Goal: Find specific page/section: Find specific page/section

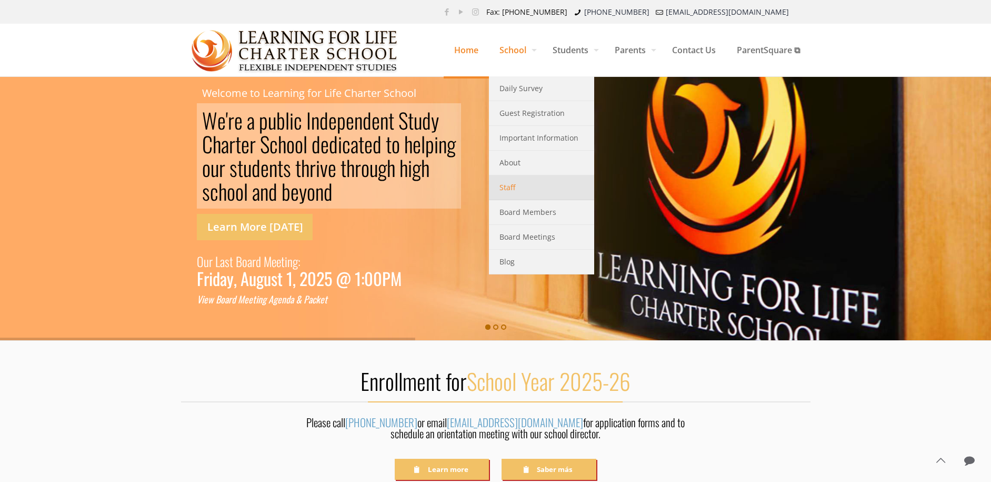
click at [514, 190] on link "Staff" at bounding box center [541, 187] width 105 height 25
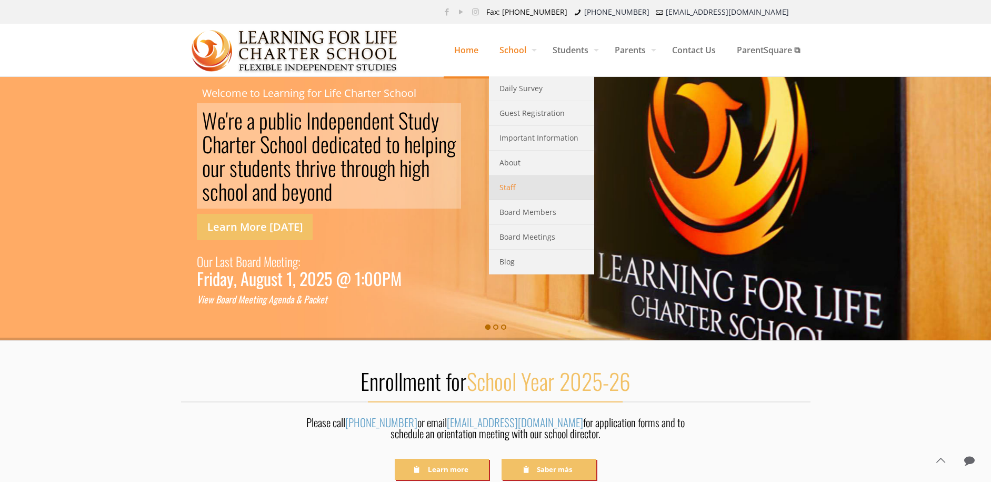
click at [501, 188] on span "Staff" at bounding box center [508, 188] width 16 height 14
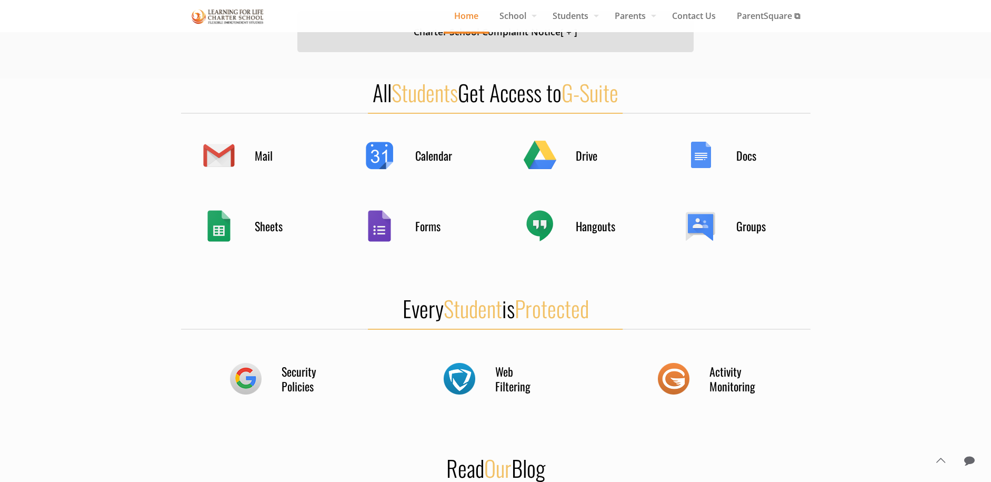
scroll to position [526, 0]
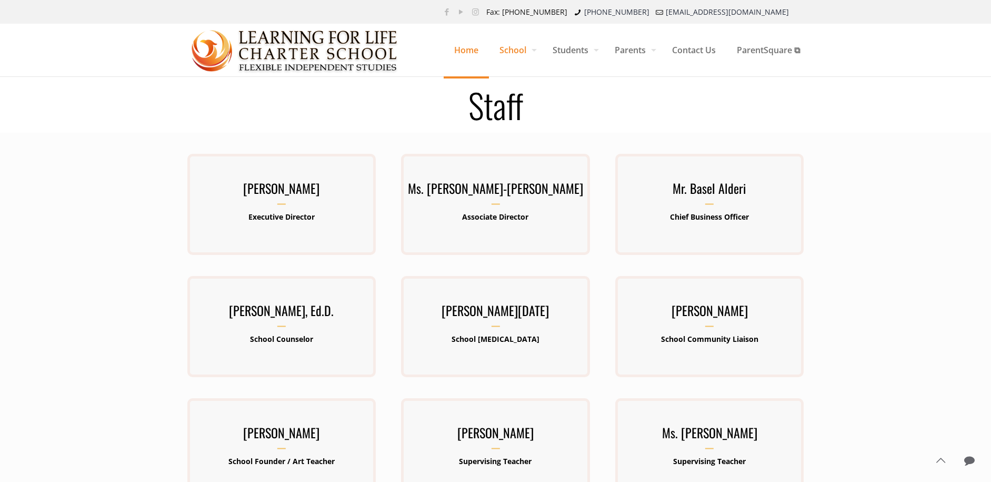
click at [465, 49] on span "Home" at bounding box center [466, 50] width 45 height 32
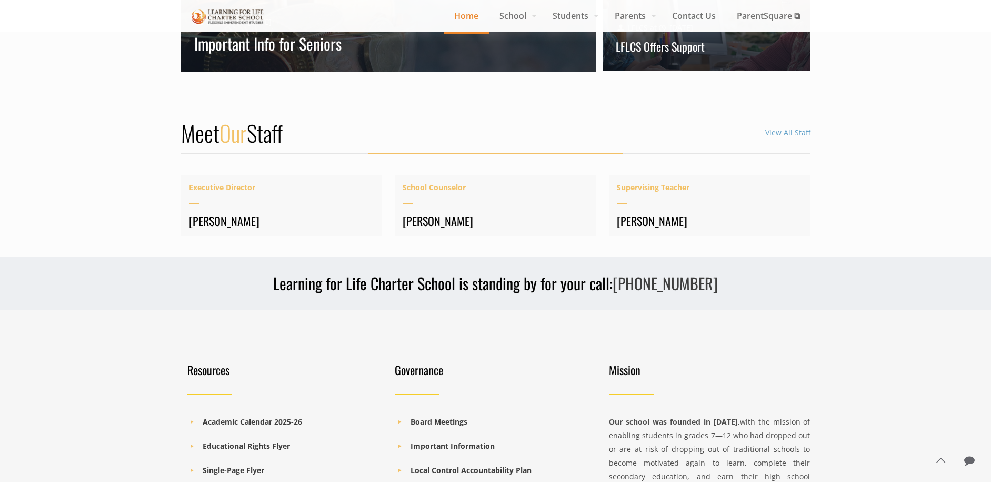
scroll to position [1268, 0]
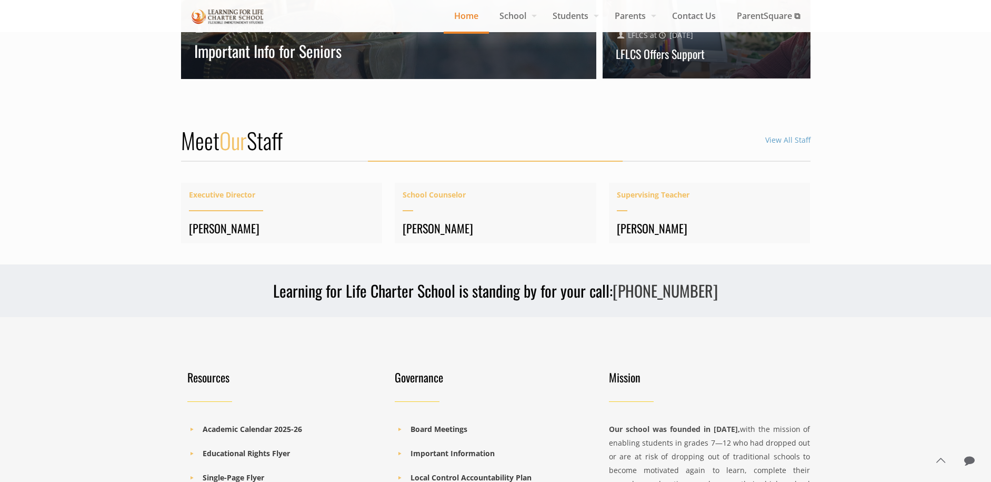
click at [297, 225] on h4 "[PERSON_NAME]" at bounding box center [282, 228] width 186 height 15
click at [212, 190] on span "Executive Director" at bounding box center [282, 195] width 186 height 14
click at [217, 197] on span "Executive Director" at bounding box center [282, 195] width 186 height 14
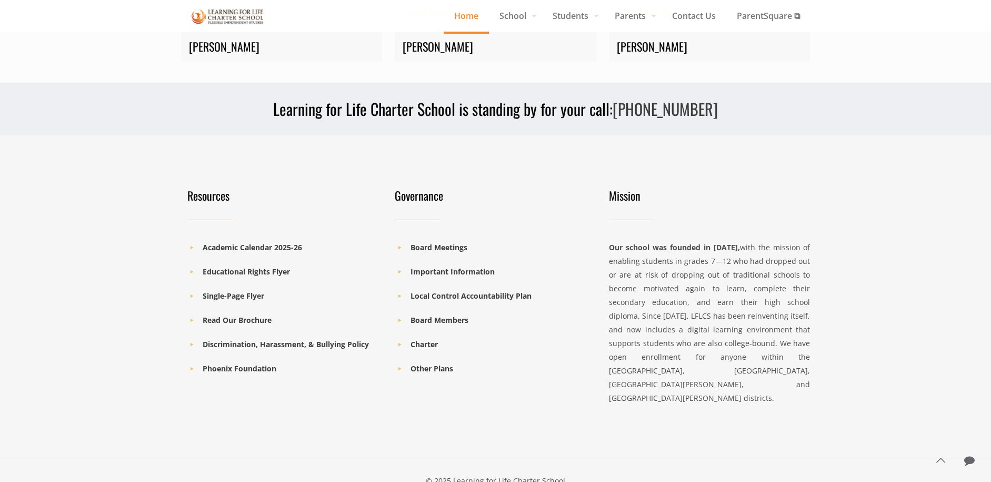
scroll to position [1426, 0]
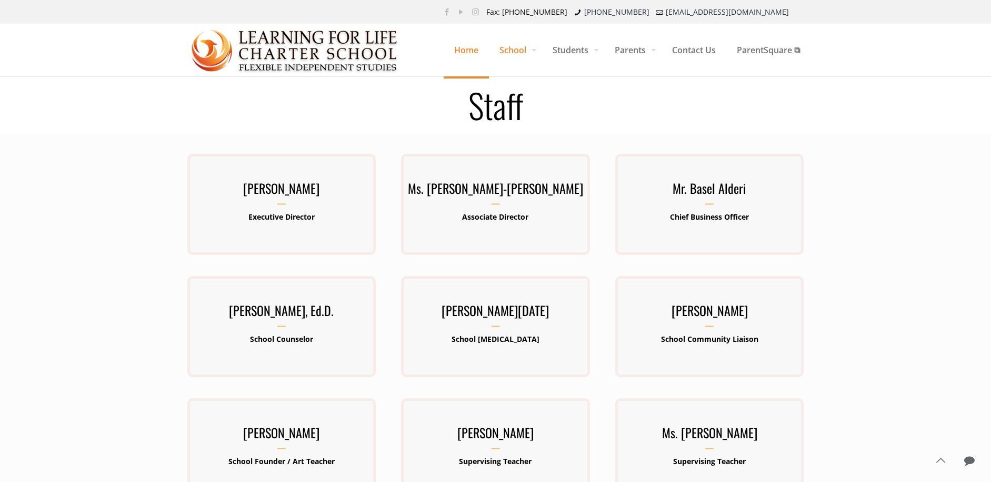
click at [458, 48] on span "Home" at bounding box center [466, 50] width 45 height 32
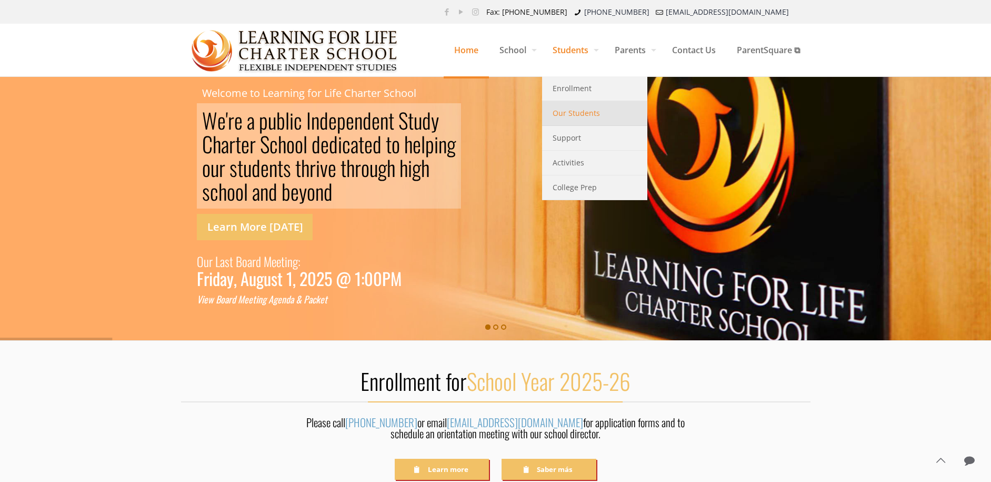
click at [563, 110] on span "Our Students" at bounding box center [576, 113] width 47 height 14
